Goal: Information Seeking & Learning: Learn about a topic

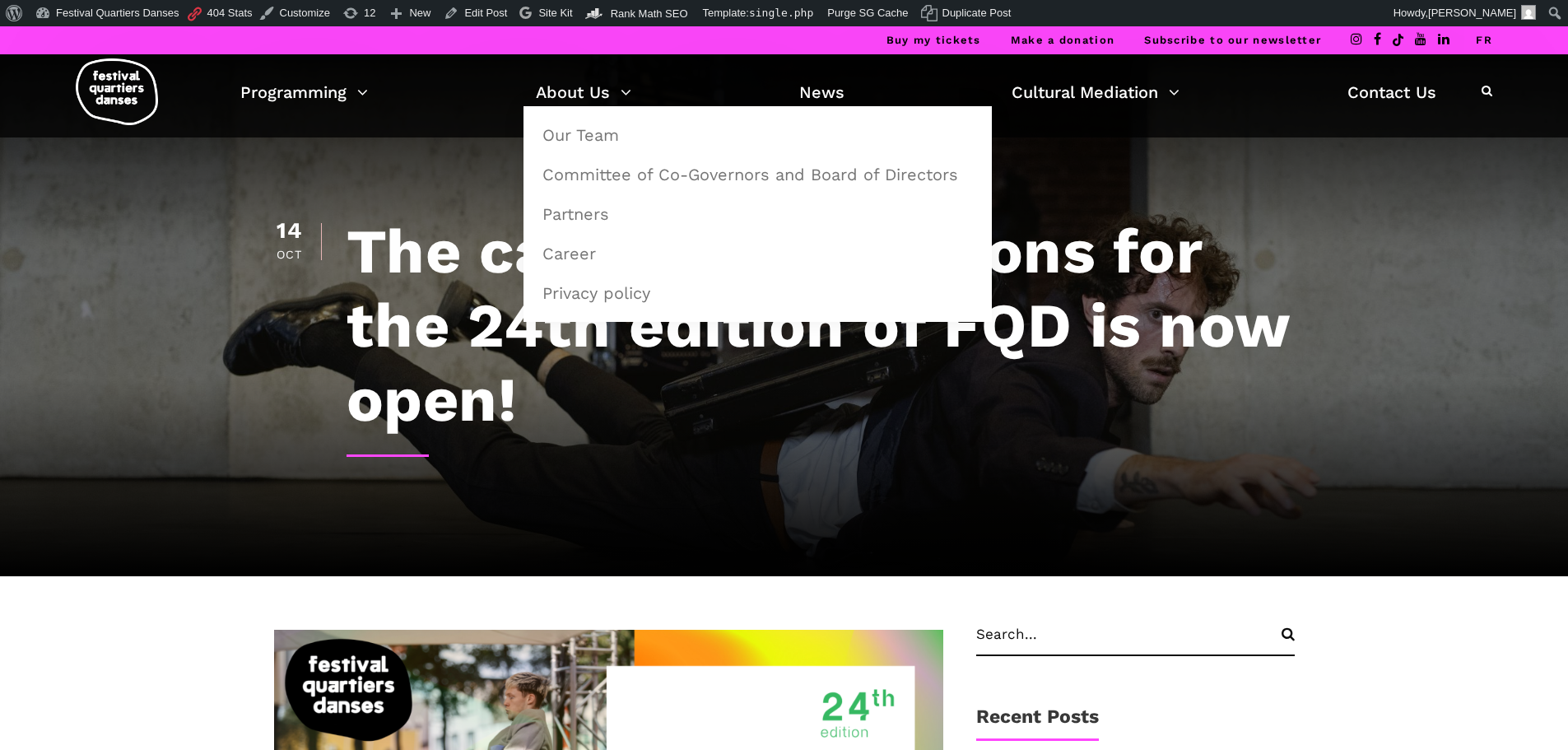
click at [151, 98] on img at bounding box center [117, 91] width 83 height 67
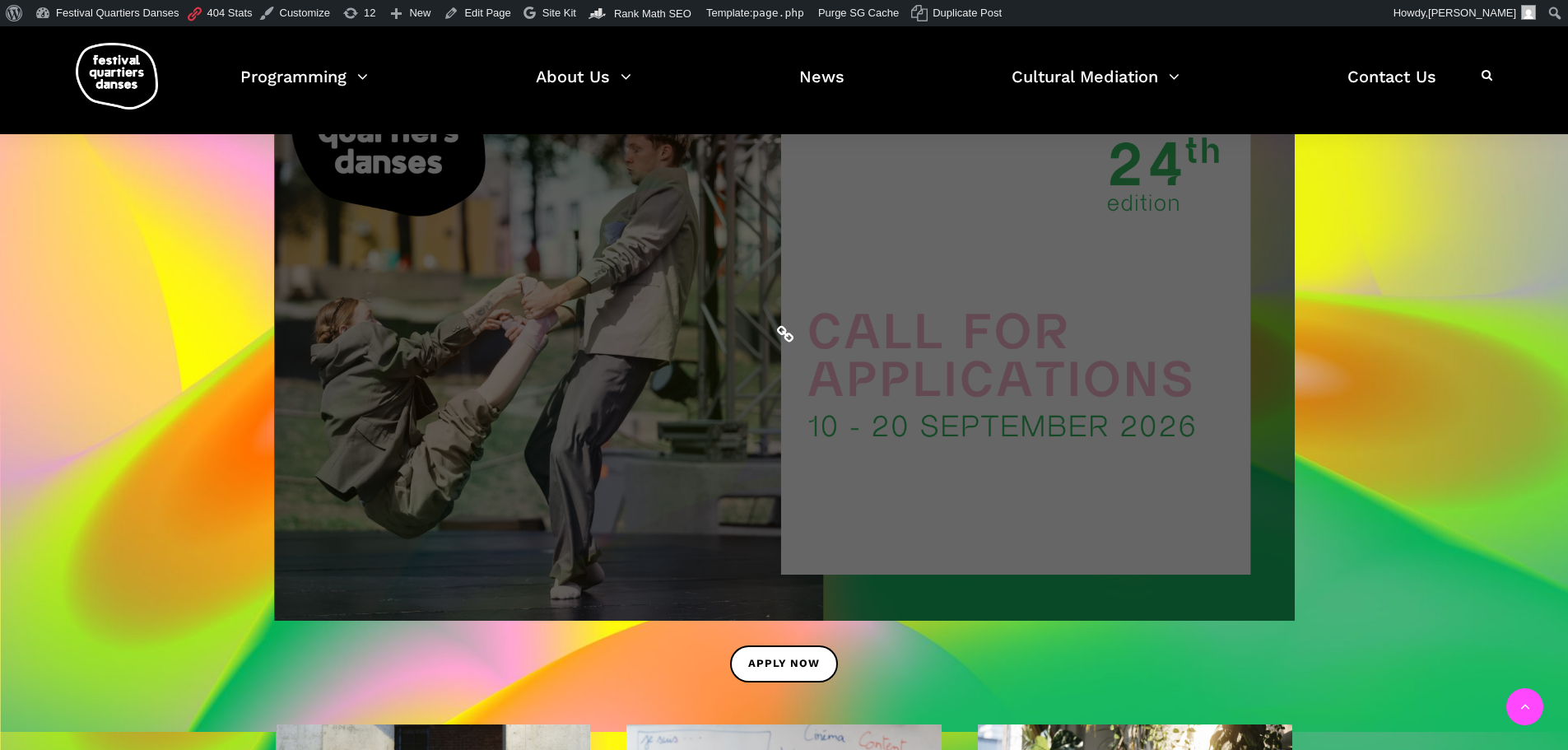
scroll to position [824, 0]
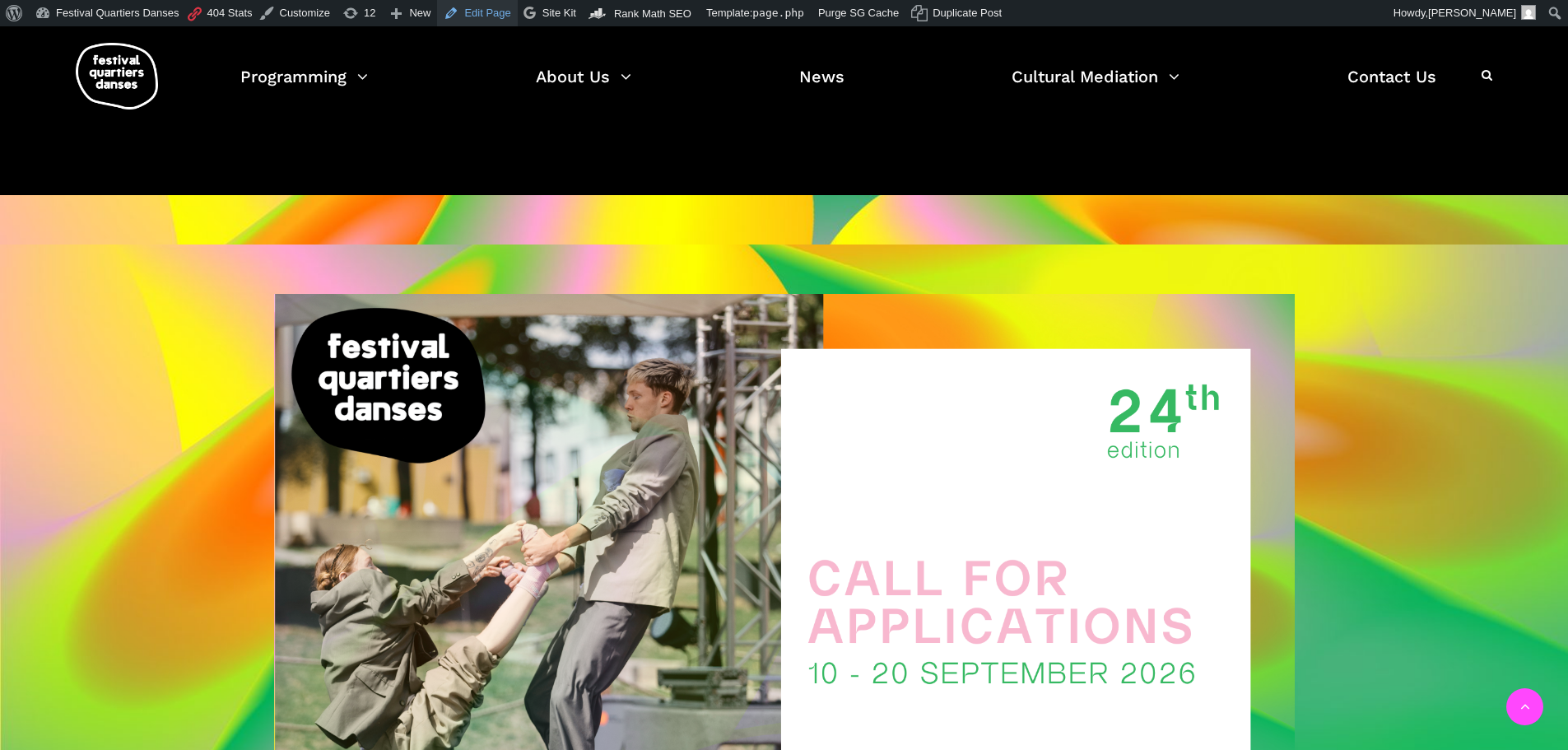
click at [504, 6] on link "Edit Page" at bounding box center [476, 13] width 80 height 27
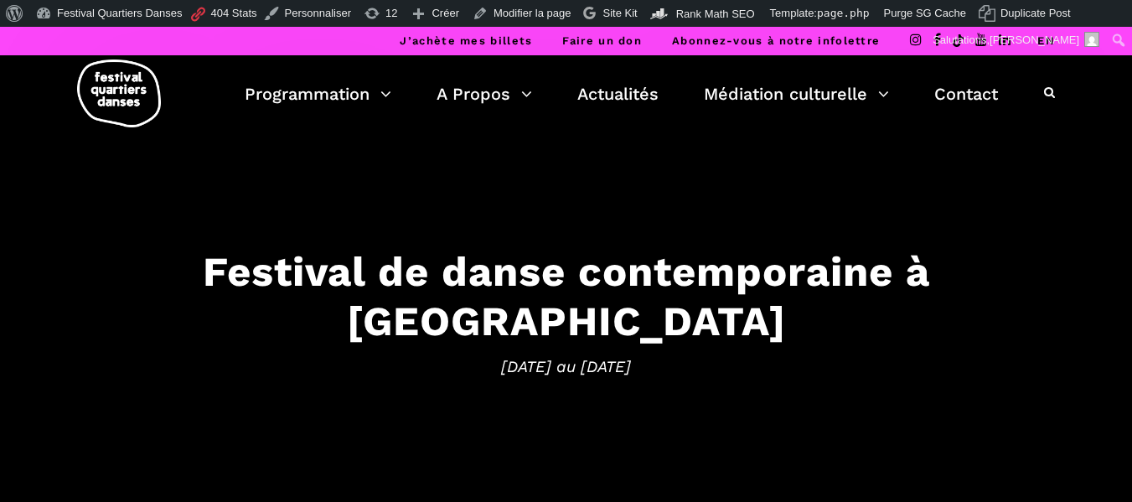
scroll to position [419, 0]
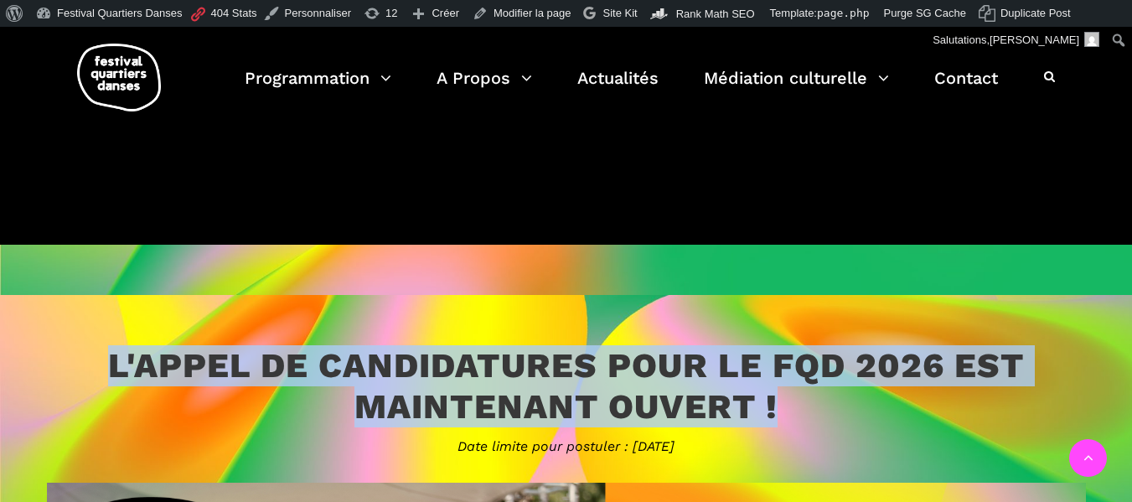
drag, startPoint x: 794, startPoint y: 403, endPoint x: 113, endPoint y: 323, distance: 685.6
click at [628, 419] on h3 "L'appel de candidatures pour le FQD 2026 est maintenant ouvert !" at bounding box center [566, 386] width 1039 height 82
click at [817, 384] on h3 "L'appel de candidatures pour le FQD 2026 est maintenant ouvert !" at bounding box center [566, 386] width 1039 height 82
drag, startPoint x: 806, startPoint y: 409, endPoint x: 74, endPoint y: 340, distance: 735.2
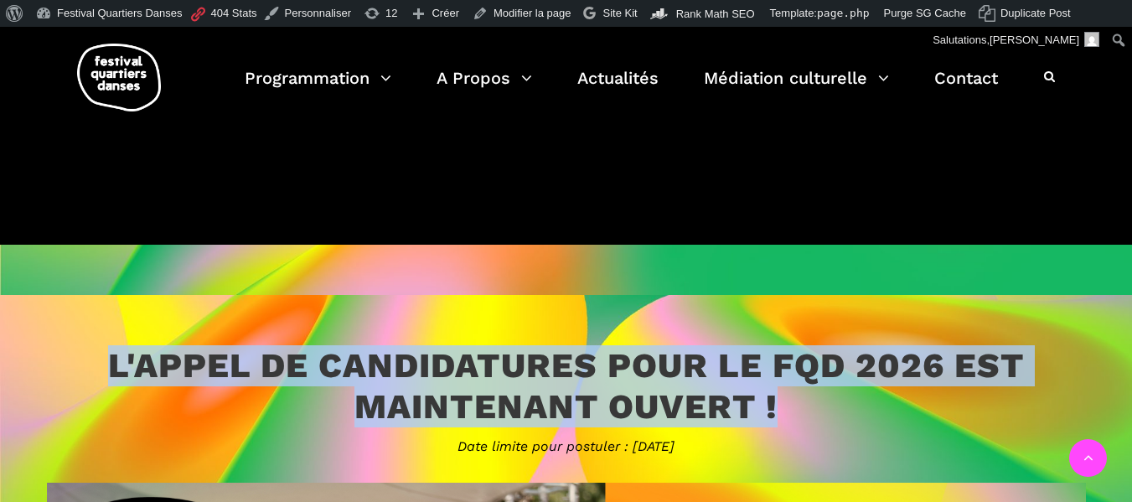
copy h3 "L'appel de candidatures pour le FQD 2026 est maintenant ouvert !"
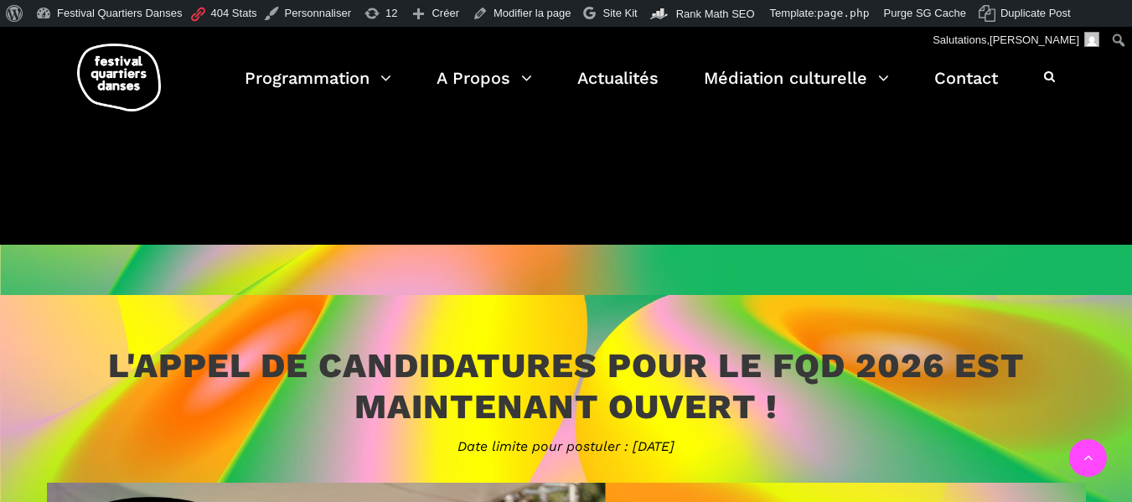
click at [534, 441] on span "Date limite pour postuler : 16 novembre" at bounding box center [566, 447] width 1039 height 22
click at [532, 446] on span "Date limite pour postuler : 16 novembre" at bounding box center [566, 447] width 1039 height 22
copy span "Date limite pour postuler : 16 novembre"
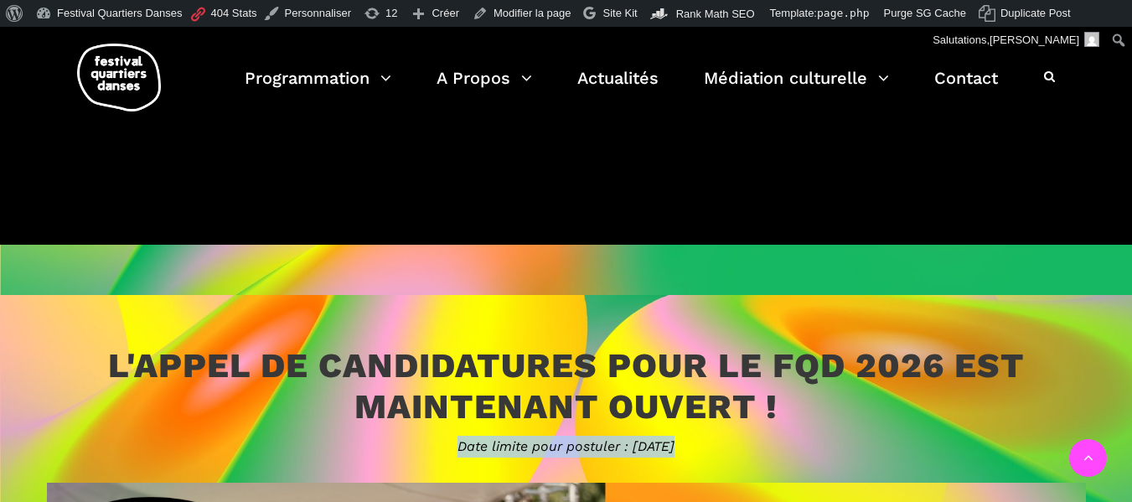
click at [532, 446] on span "Date limite pour postuler : 16 novembre" at bounding box center [566, 447] width 1039 height 22
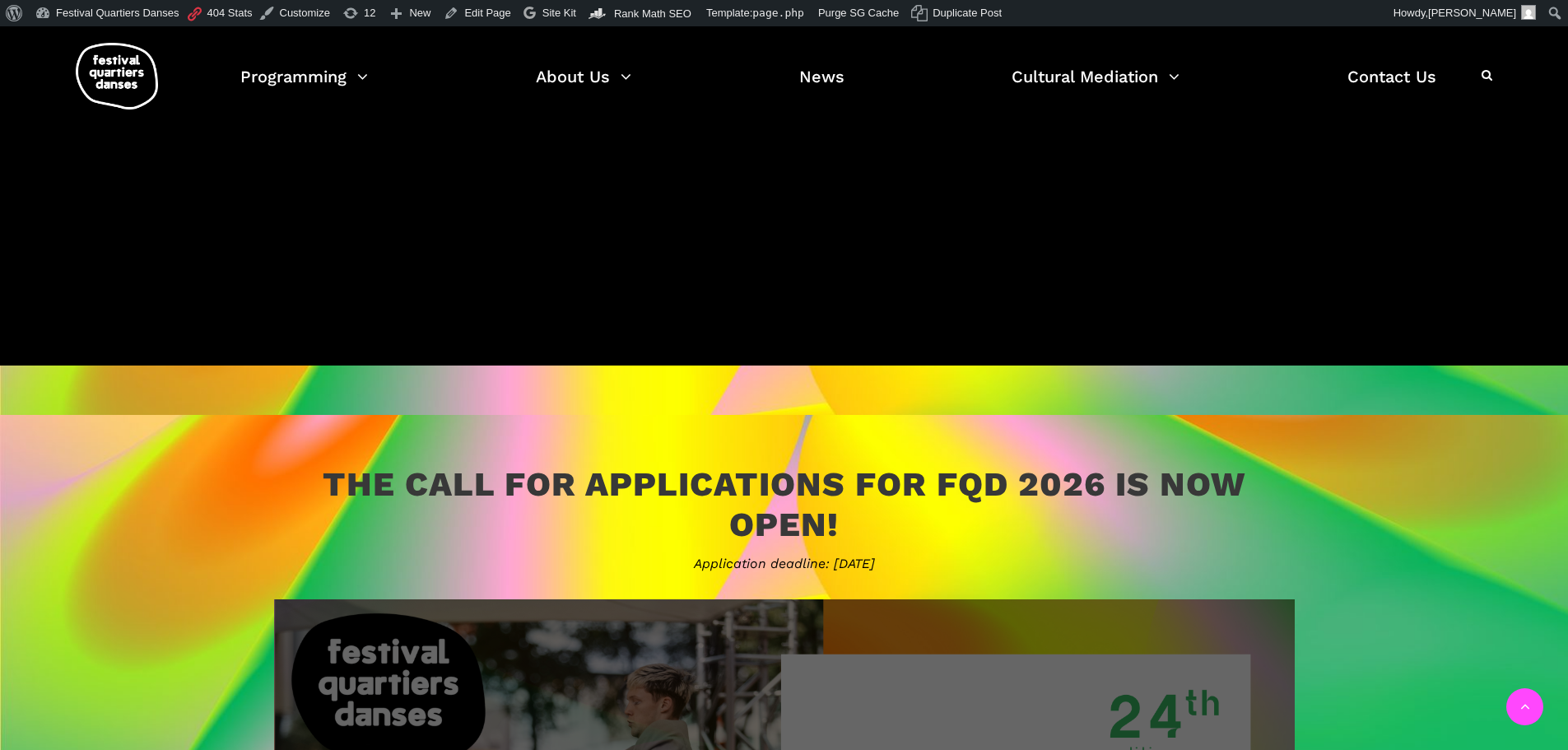
scroll to position [792, 0]
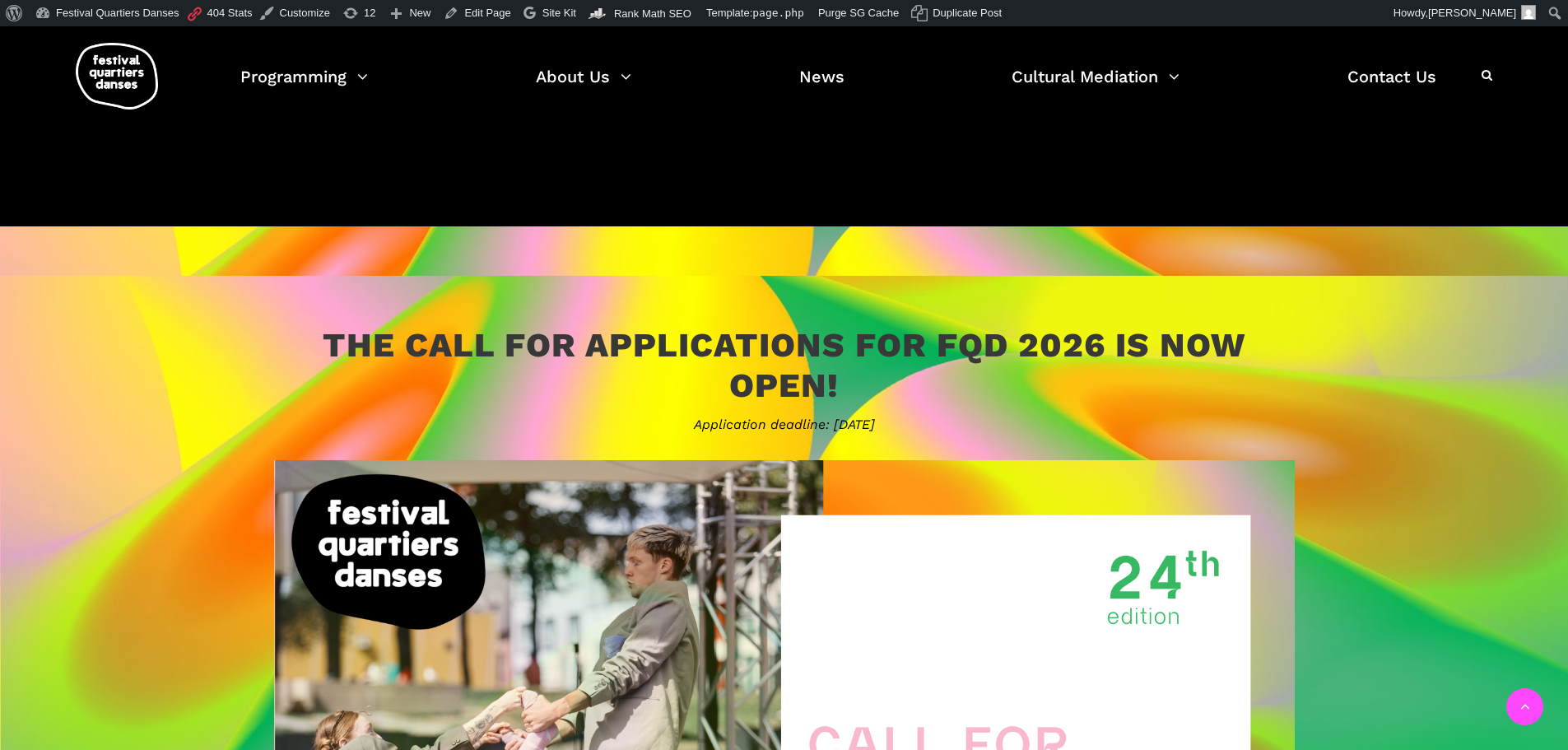
click at [779, 345] on h3 "The call for applications for FQD 2026 is now open!" at bounding box center [784, 366] width 1021 height 81
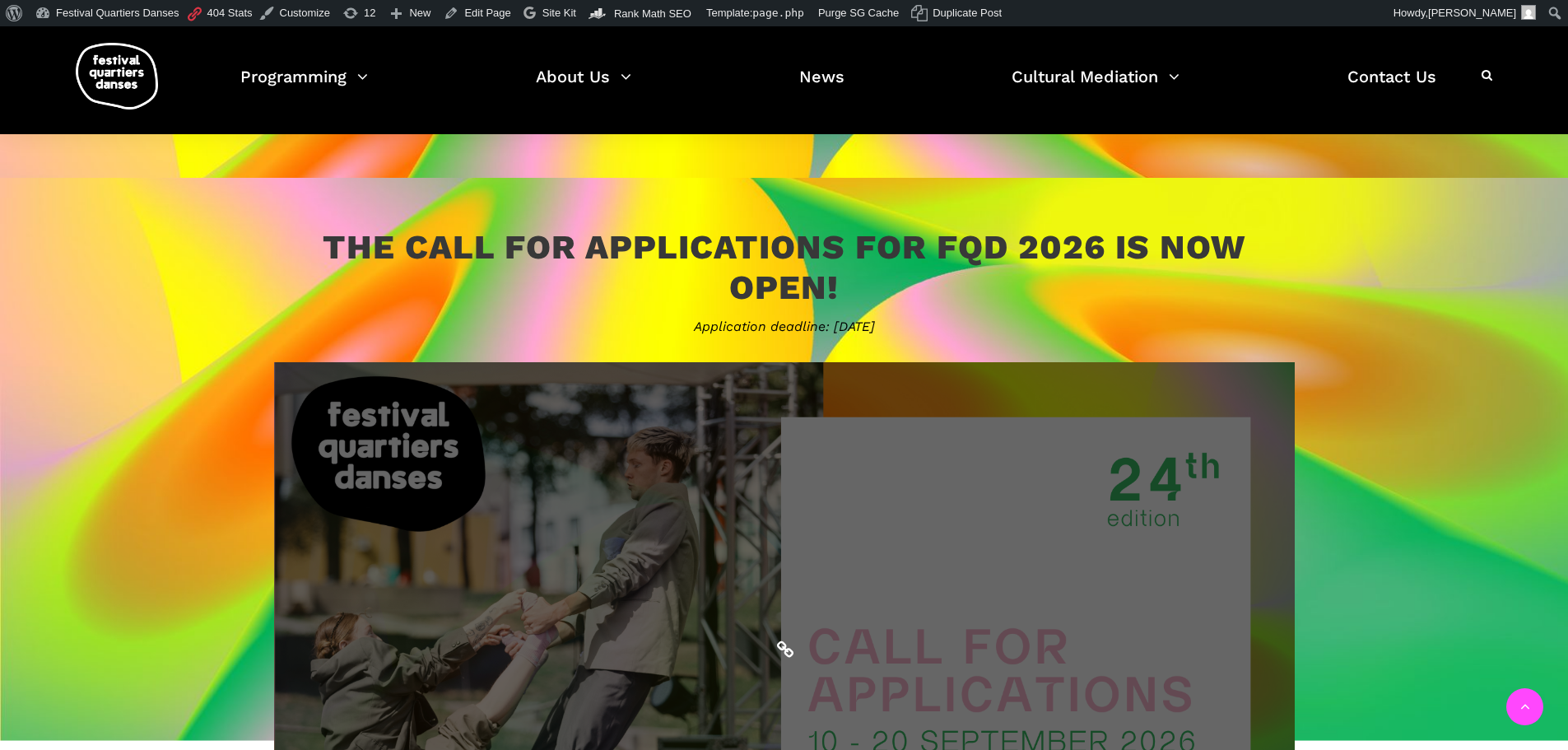
scroll to position [1122, 0]
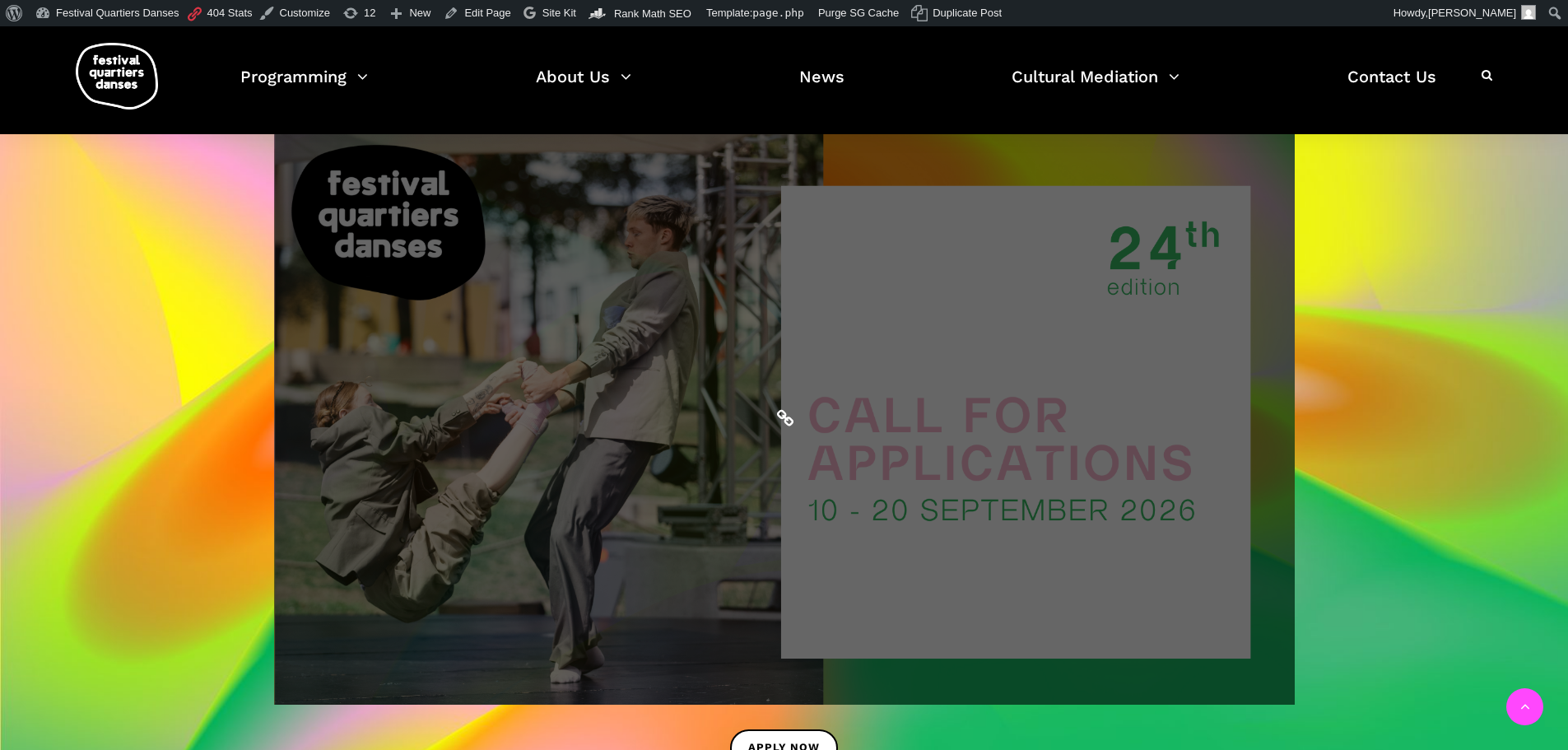
click at [722, 569] on span at bounding box center [784, 418] width 1021 height 575
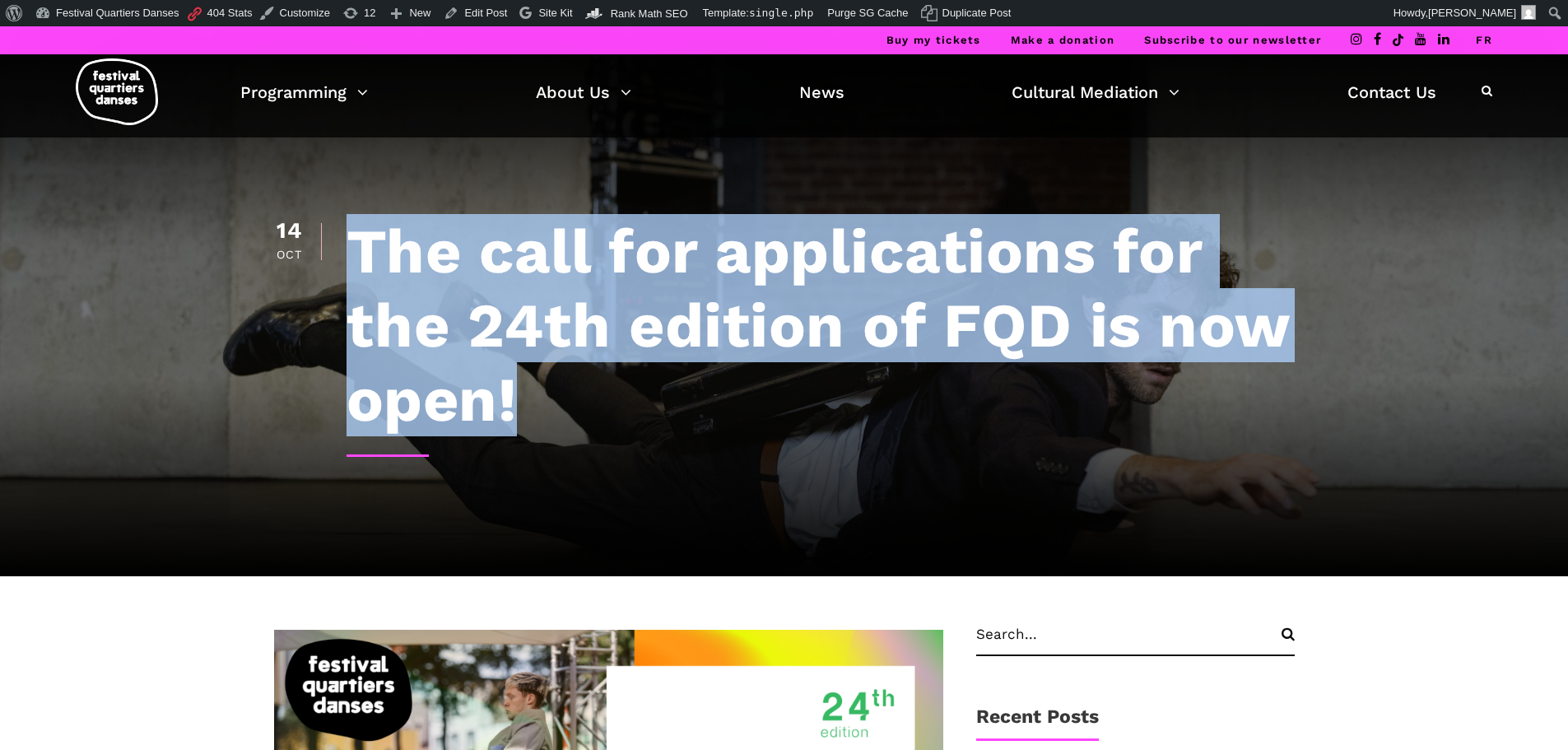
drag, startPoint x: 515, startPoint y: 425, endPoint x: 289, endPoint y: 261, distance: 279.2
click at [289, 261] on header "[DATE] The call for applications for the 24th edition of FQD is now open!" at bounding box center [784, 350] width 1021 height 271
drag, startPoint x: 696, startPoint y: 391, endPoint x: 492, endPoint y: 382, distance: 204.2
click at [695, 391] on h1 "The call for applications for the 24th edition of FQD is now open!" at bounding box center [820, 325] width 948 height 222
click at [453, 314] on h1 "The call for applications for the 24th edition of FQD is now open!" at bounding box center [820, 325] width 948 height 222
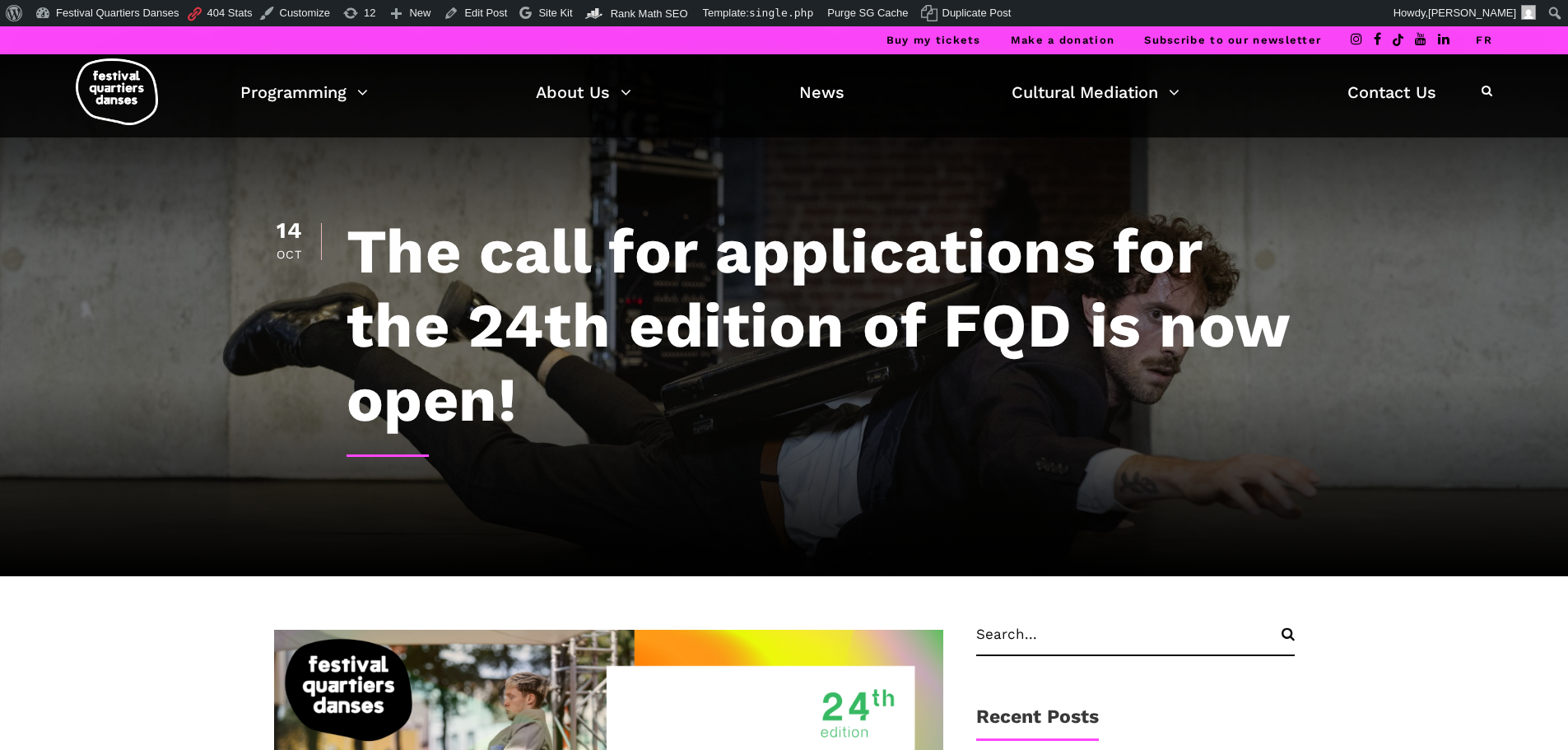
click at [449, 266] on h1 "The call for applications for the 24th edition of FQD is now open!" at bounding box center [820, 325] width 948 height 222
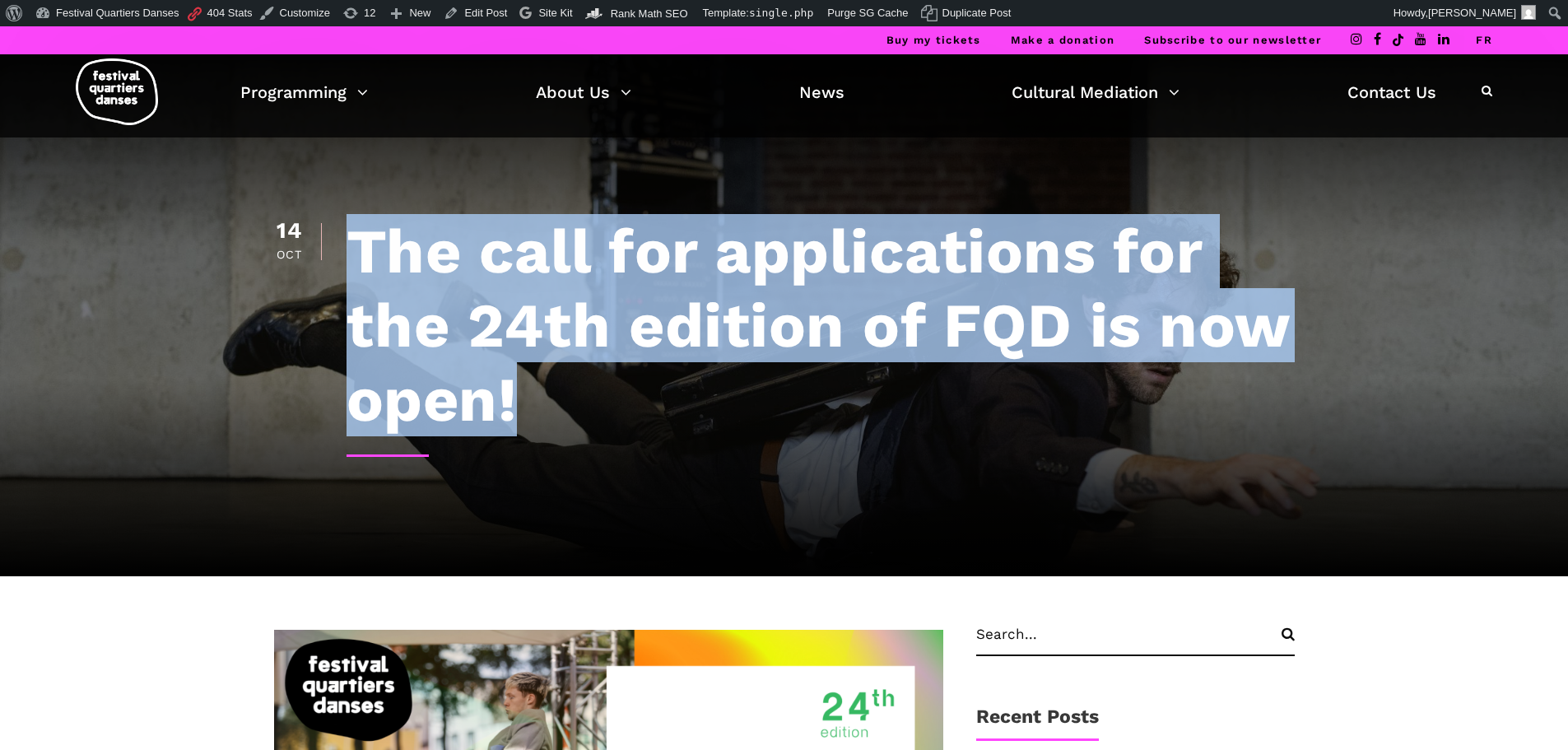
drag, startPoint x: 266, startPoint y: 234, endPoint x: 539, endPoint y: 405, distance: 322.1
click at [539, 405] on div "[DATE] The call for applications for the 24th edition of FQD is now open!" at bounding box center [784, 357] width 1053 height 438
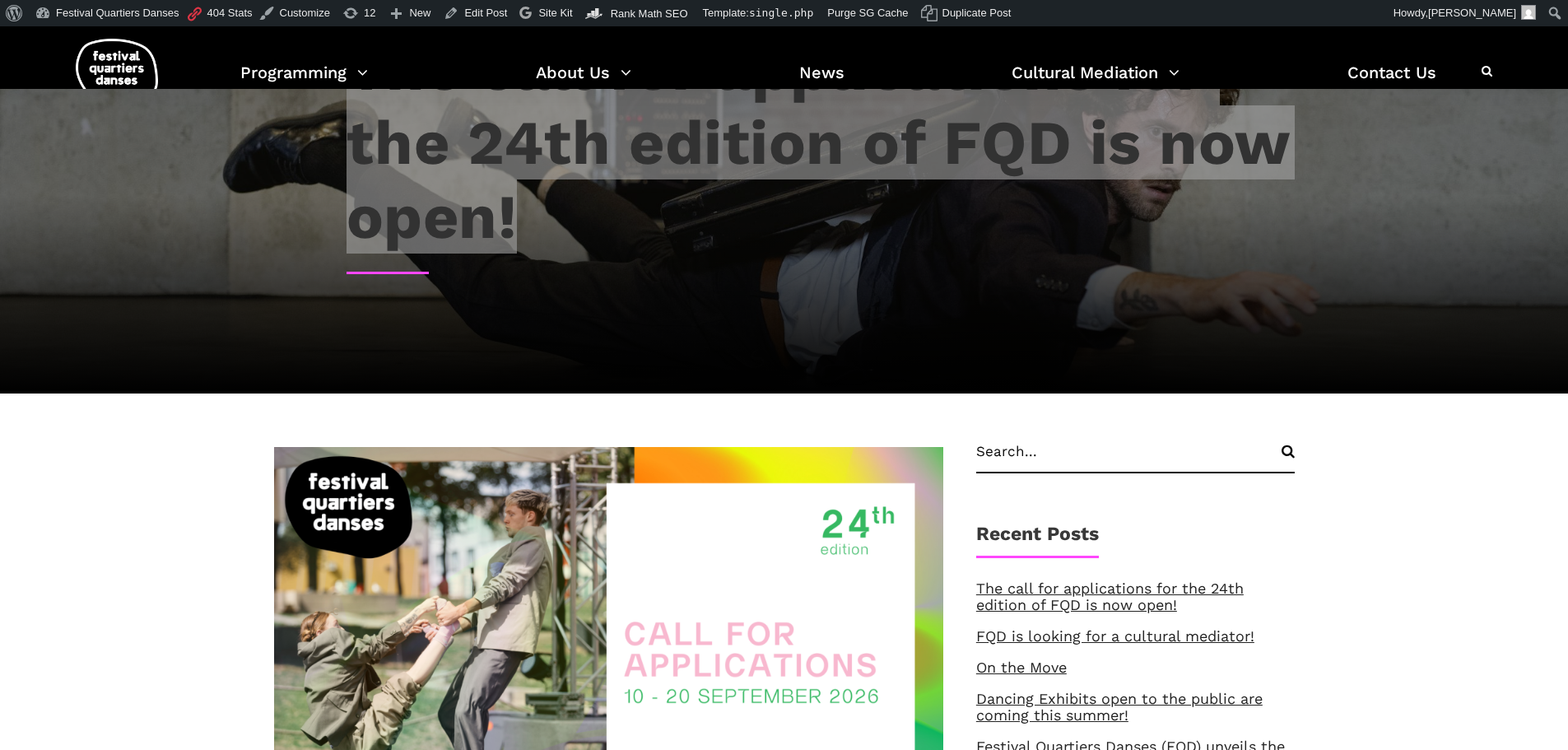
scroll to position [83, 0]
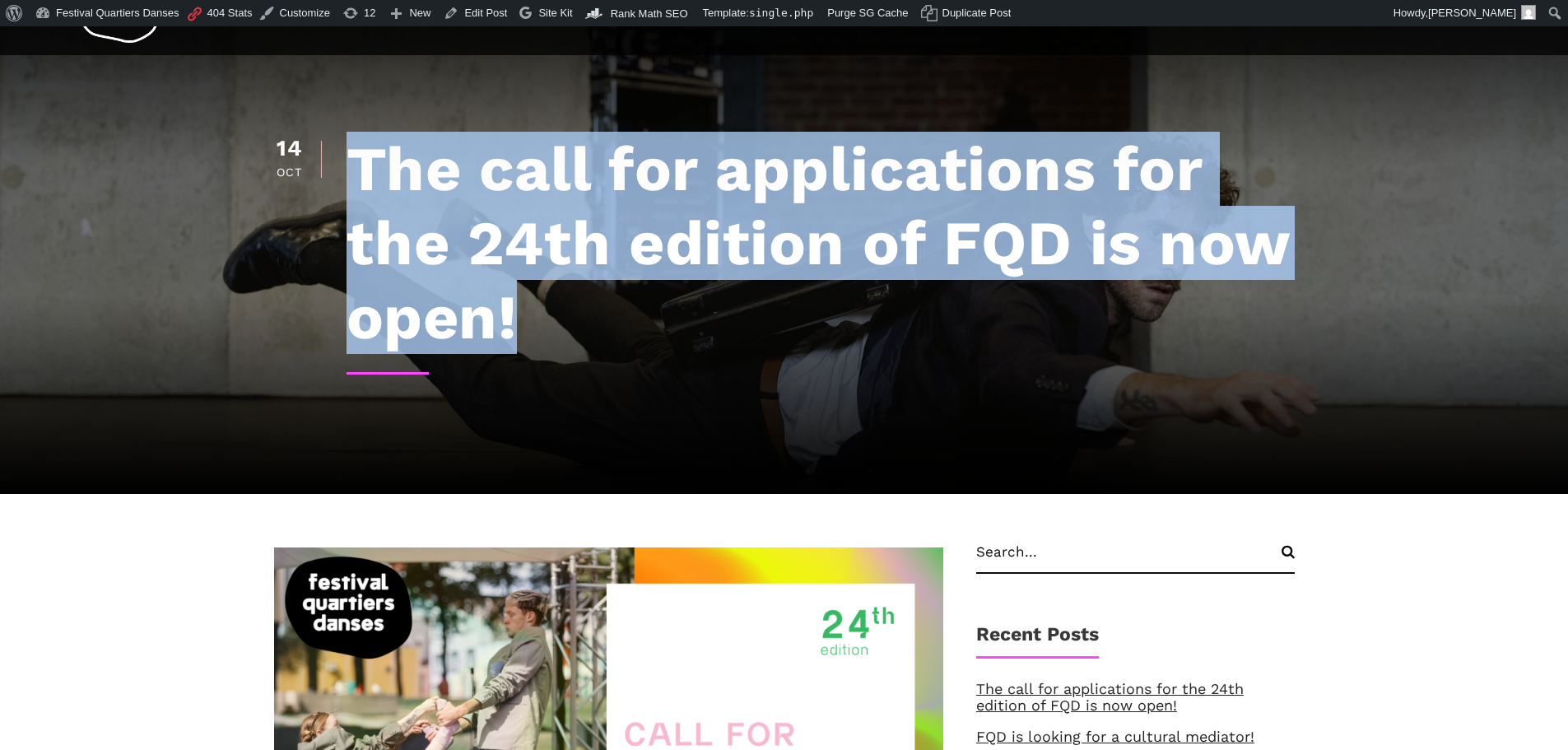
click at [474, 182] on h1 "The call for applications for the 24th edition of FQD is now open!" at bounding box center [820, 243] width 948 height 222
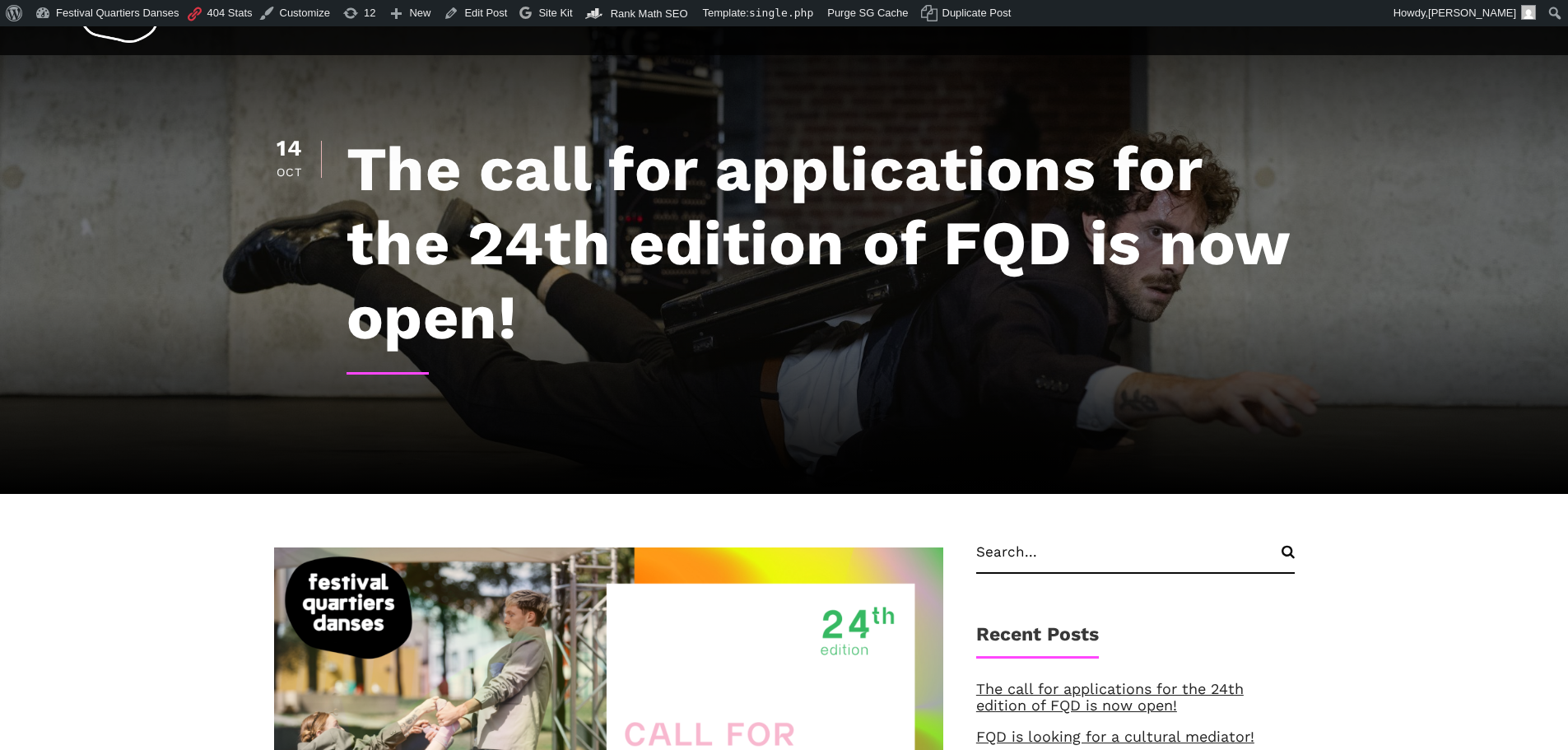
click at [474, 182] on h1 "The call for applications for the 24th edition of FQD is now open!" at bounding box center [820, 243] width 948 height 222
click at [587, 194] on h1 "The call for applications for the 24th edition of FQD is now open!" at bounding box center [820, 243] width 948 height 222
